Goal: Task Accomplishment & Management: Use online tool/utility

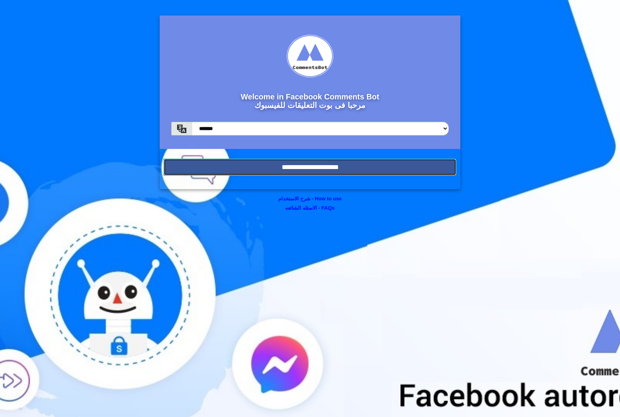
click at [293, 171] on input "**********" at bounding box center [309, 167] width 293 height 17
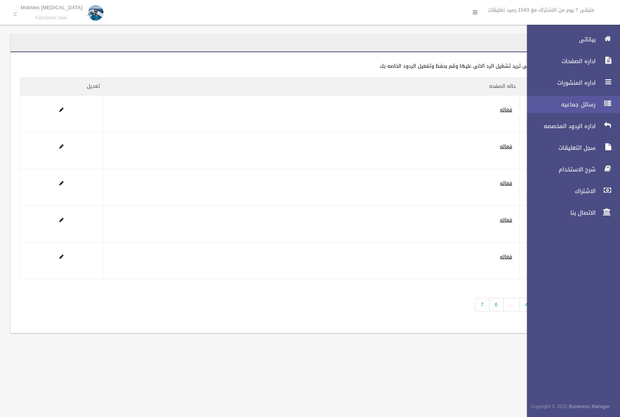
click at [576, 106] on span "رسائل جماعيه" at bounding box center [558, 105] width 77 height 8
